Goal: Check status: Check status

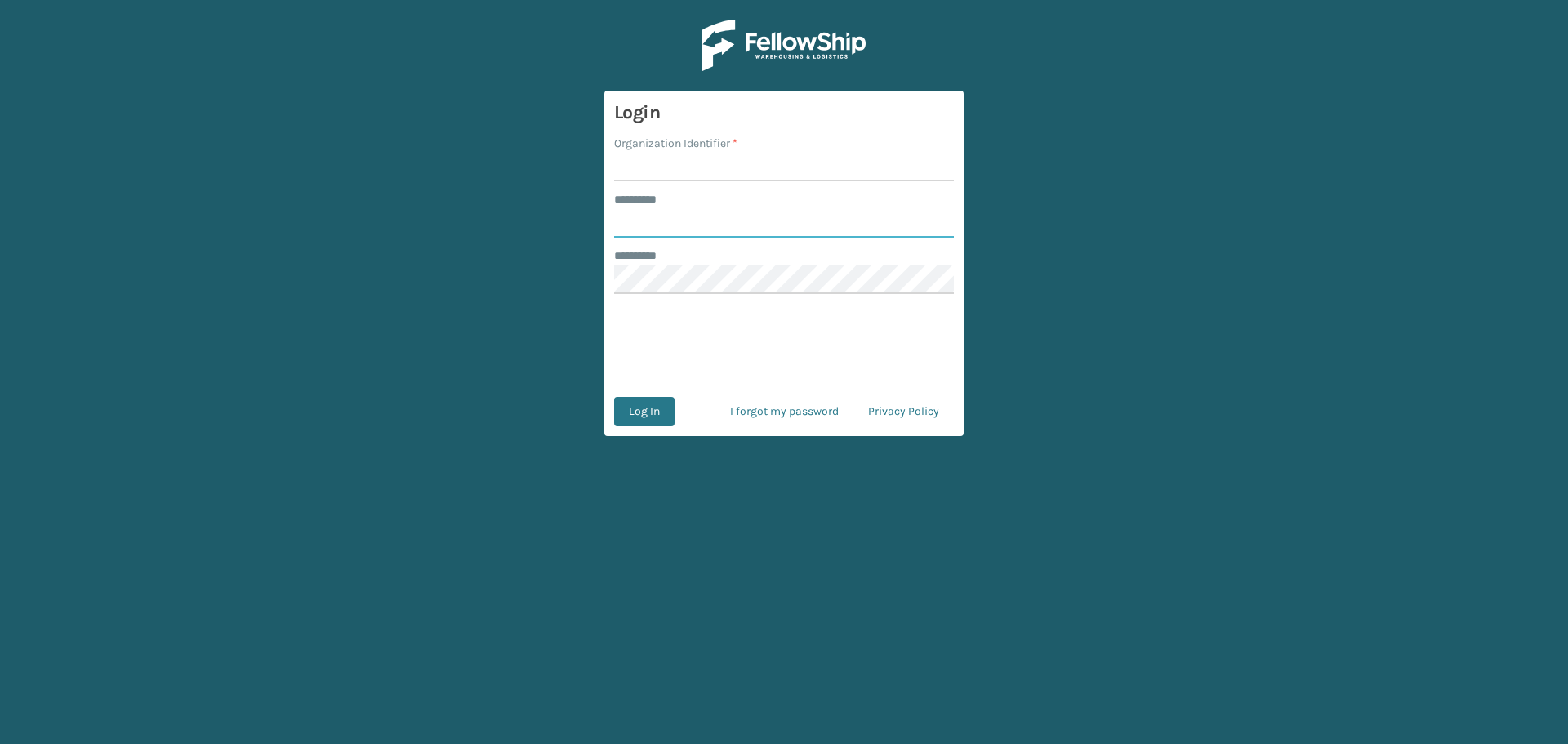
type input "******"
click at [649, 159] on input "Organization Identifier *" at bounding box center [784, 167] width 339 height 30
type input "Koolmore"
click at [649, 408] on button "Log In" at bounding box center [644, 412] width 61 height 30
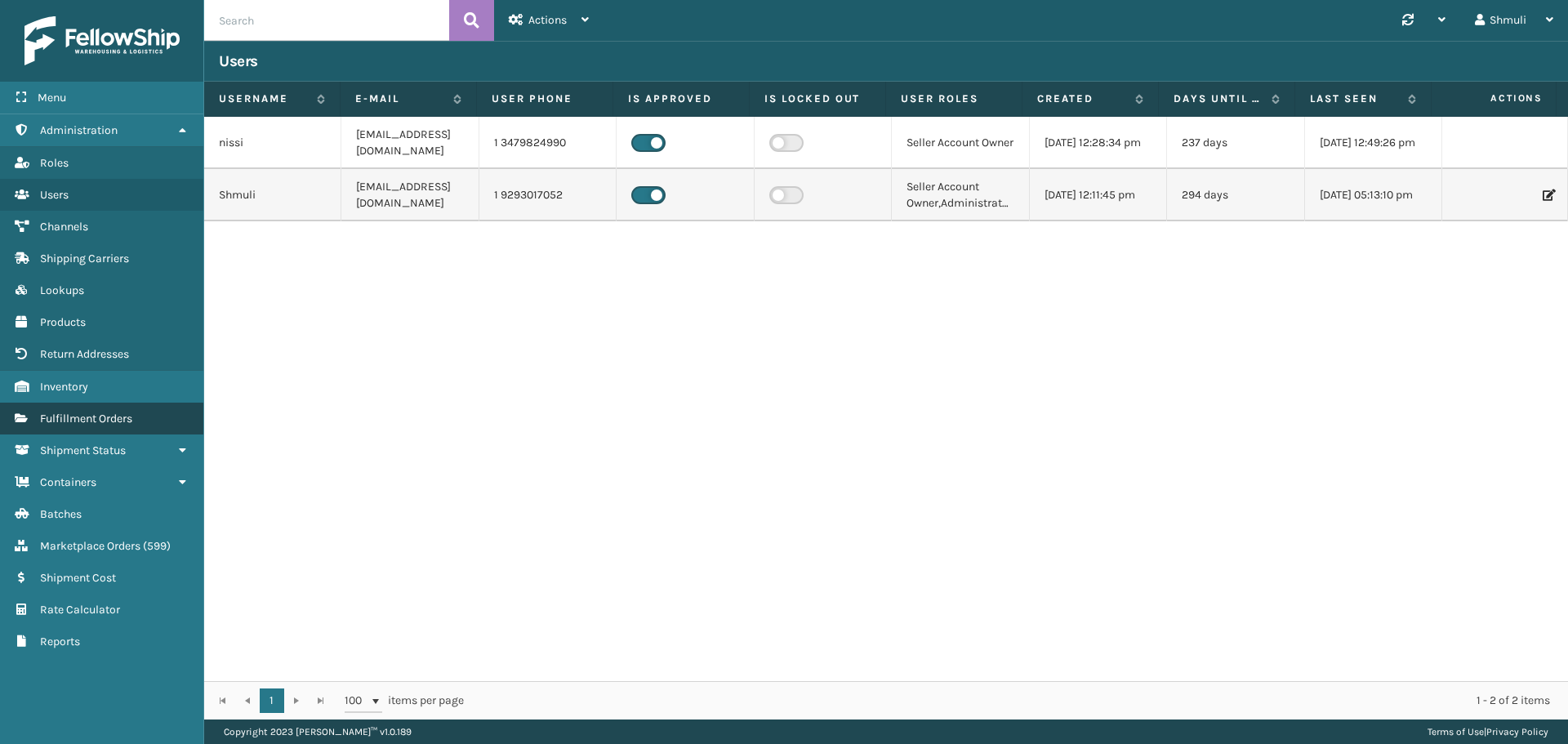
click at [81, 407] on link "Fulfillment Orders" at bounding box center [101, 419] width 203 height 32
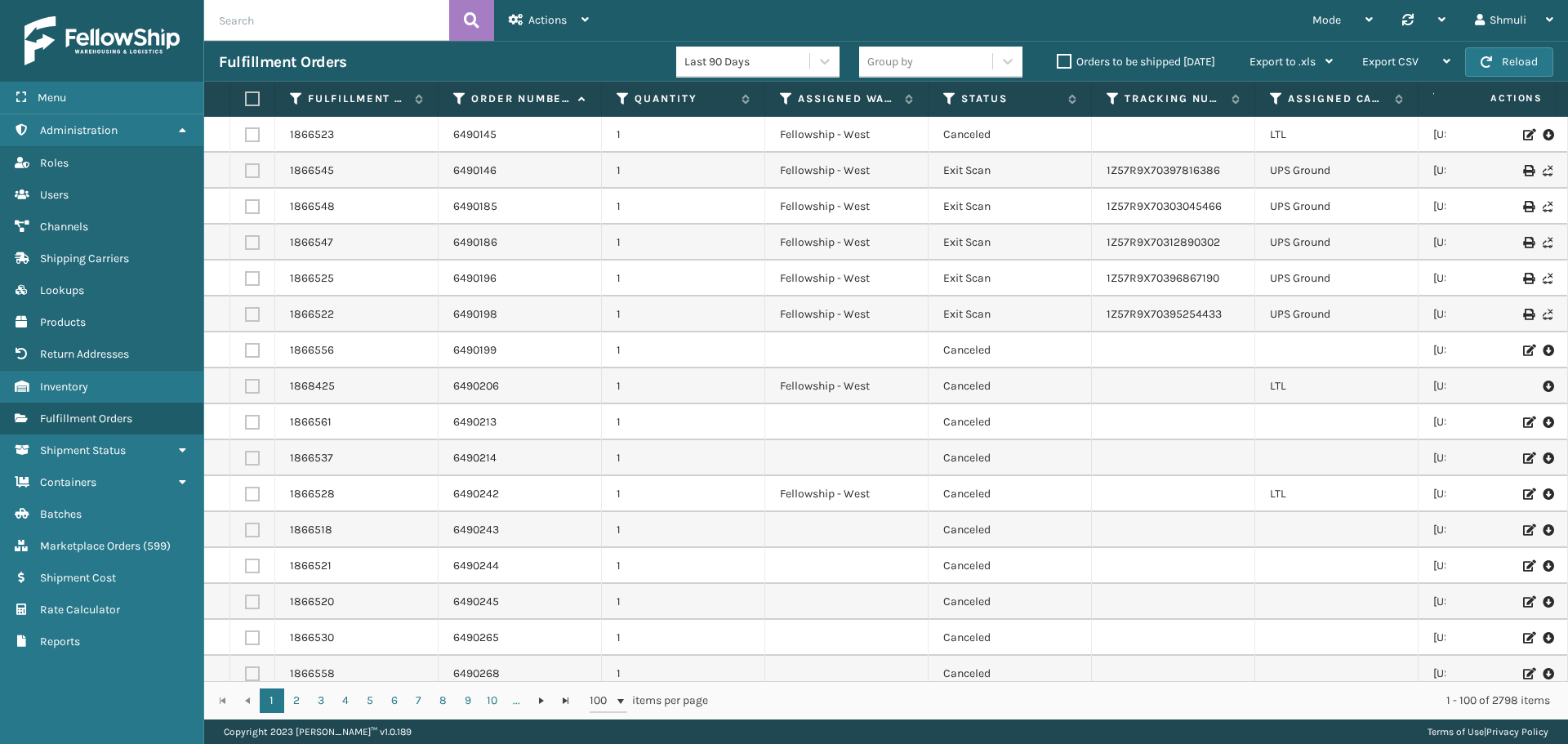
click at [280, 25] on input "text" at bounding box center [327, 20] width 245 height 41
paste input "6535569"
type input "6535569"
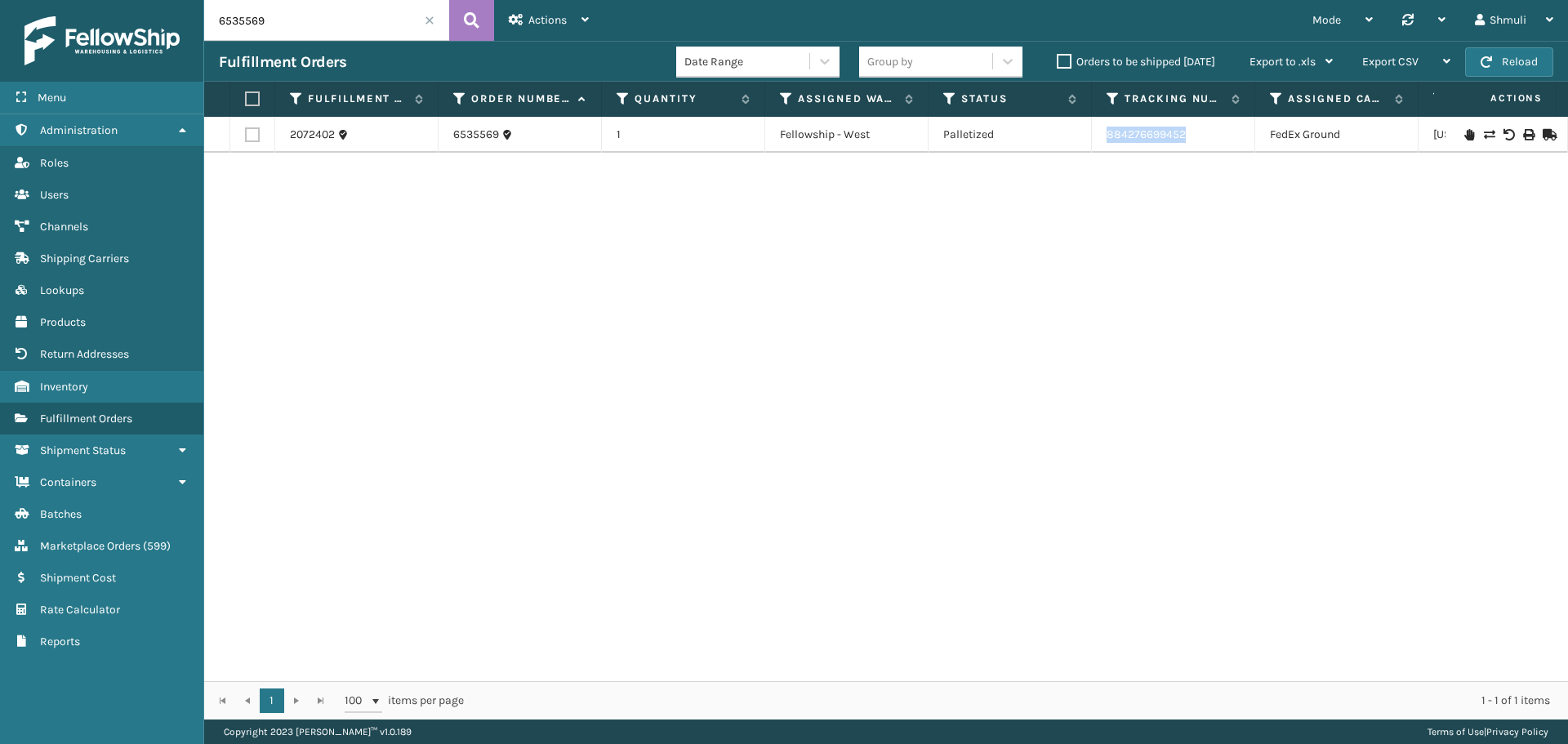
drag, startPoint x: 1193, startPoint y: 136, endPoint x: 1105, endPoint y: 141, distance: 88.1
click at [1105, 141] on td "884276699452" at bounding box center [1173, 135] width 164 height 36
copy link "884276699452"
click at [429, 20] on span at bounding box center [430, 21] width 10 height 10
